Goal: Transaction & Acquisition: Purchase product/service

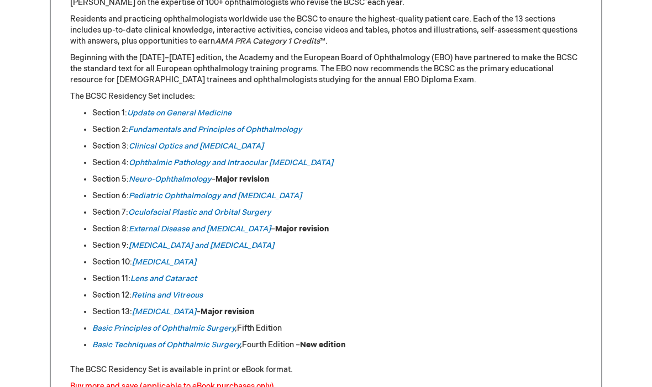
scroll to position [517, 0]
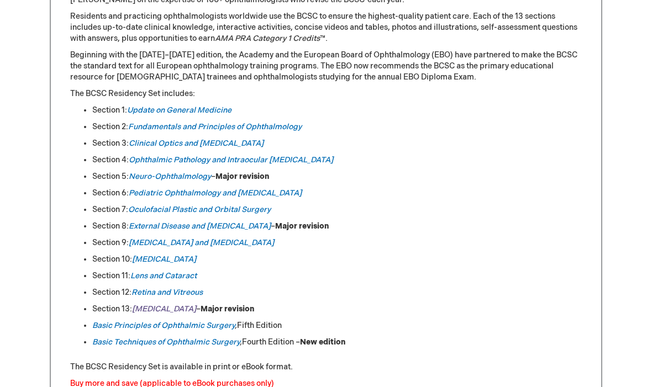
click at [147, 314] on em "Refractive Surgery" at bounding box center [164, 309] width 64 height 9
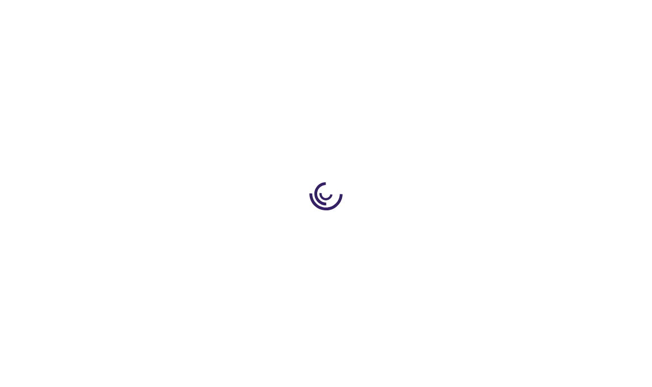
type input "0"
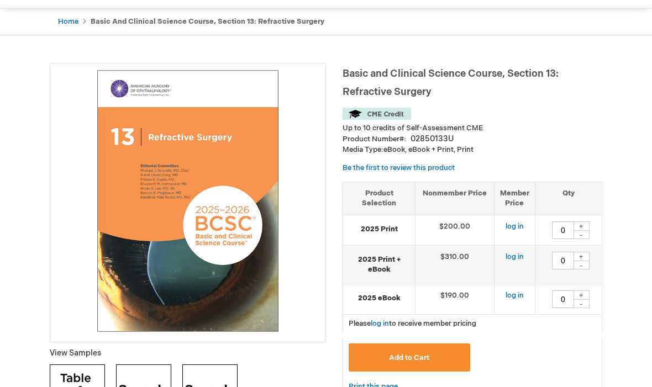
scroll to position [101, 0]
click at [433, 354] on button "Add to Cart" at bounding box center [410, 358] width 122 height 28
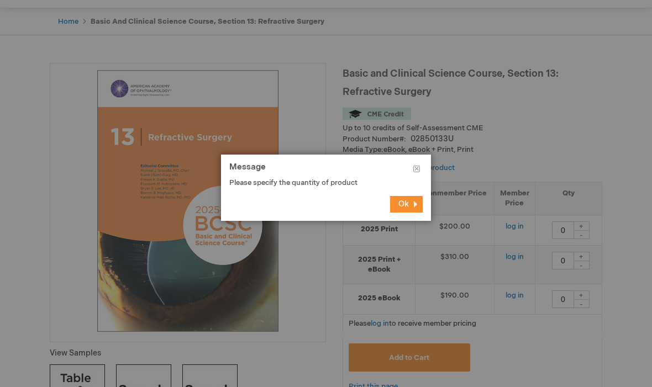
click at [585, 221] on div at bounding box center [326, 193] width 652 height 387
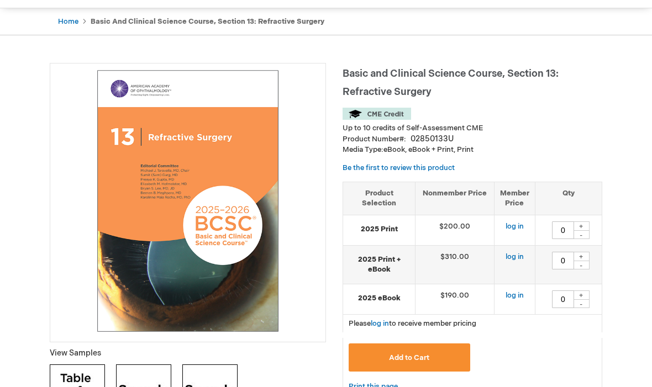
click at [582, 223] on div "+" at bounding box center [581, 226] width 17 height 9
type input "1"
click at [416, 356] on span "Add to Cart" at bounding box center [409, 358] width 40 height 9
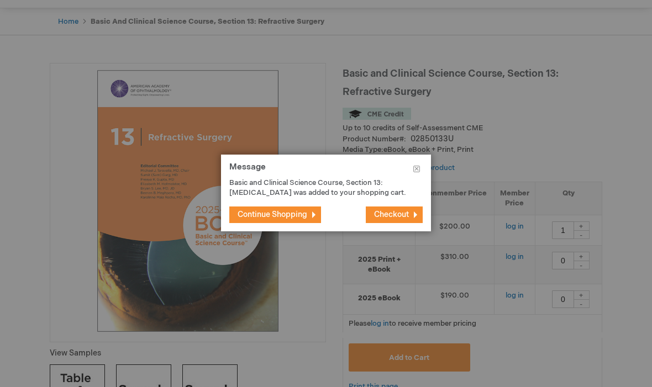
click at [303, 219] on span "Continue Shopping" at bounding box center [273, 214] width 70 height 9
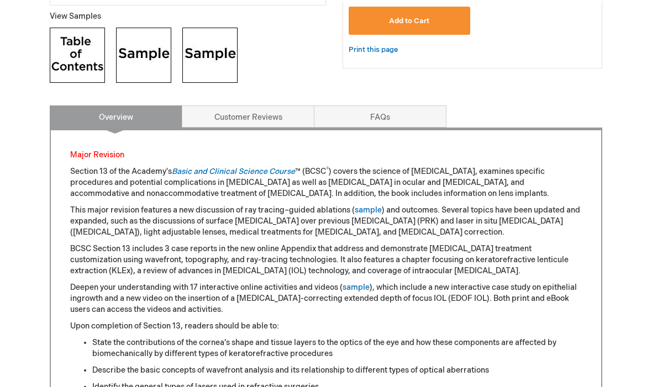
scroll to position [426, 0]
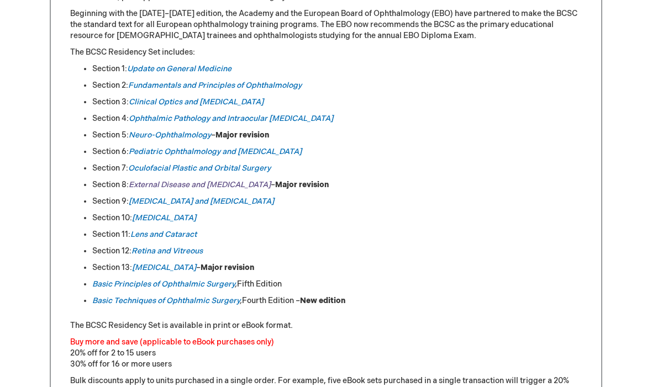
click at [216, 185] on link "External Disease and [MEDICAL_DATA]" at bounding box center [200, 184] width 142 height 9
